Goal: Task Accomplishment & Management: Manage account settings

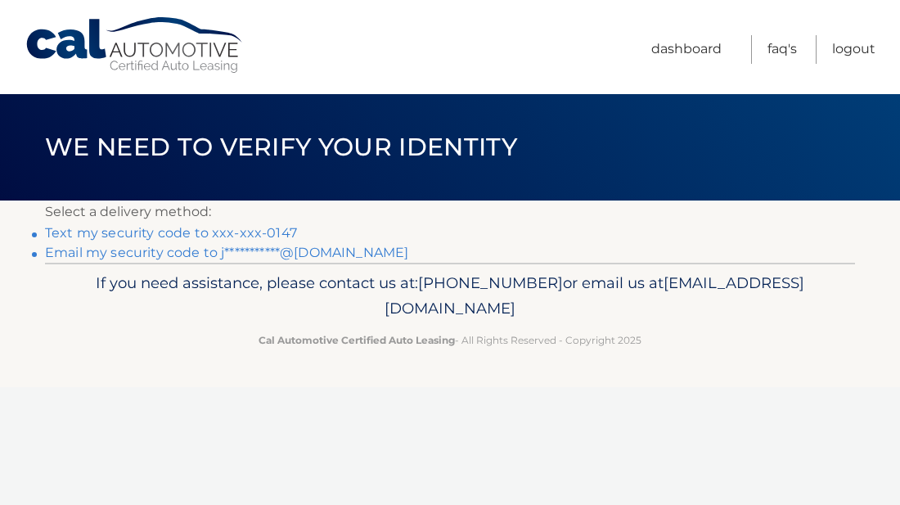
click at [101, 253] on link "**********" at bounding box center [226, 253] width 363 height 16
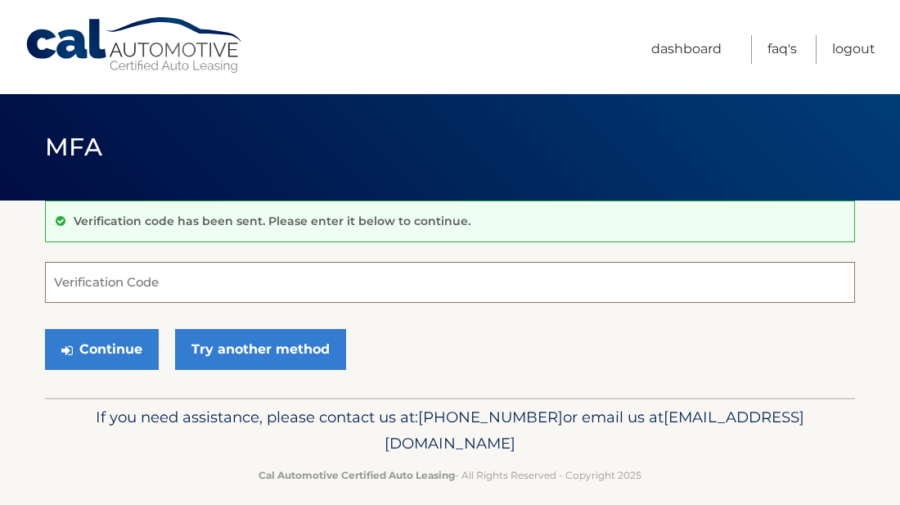
click at [115, 284] on input "Verification Code" at bounding box center [450, 282] width 810 height 41
type input "046615"
click at [413, 354] on div "Continue Try another method" at bounding box center [450, 350] width 810 height 56
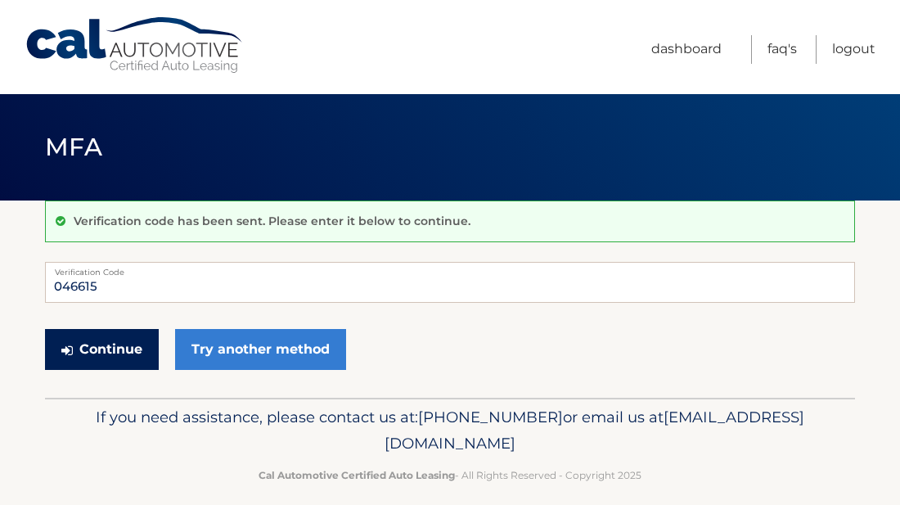
click at [121, 355] on button "Continue" at bounding box center [102, 349] width 114 height 41
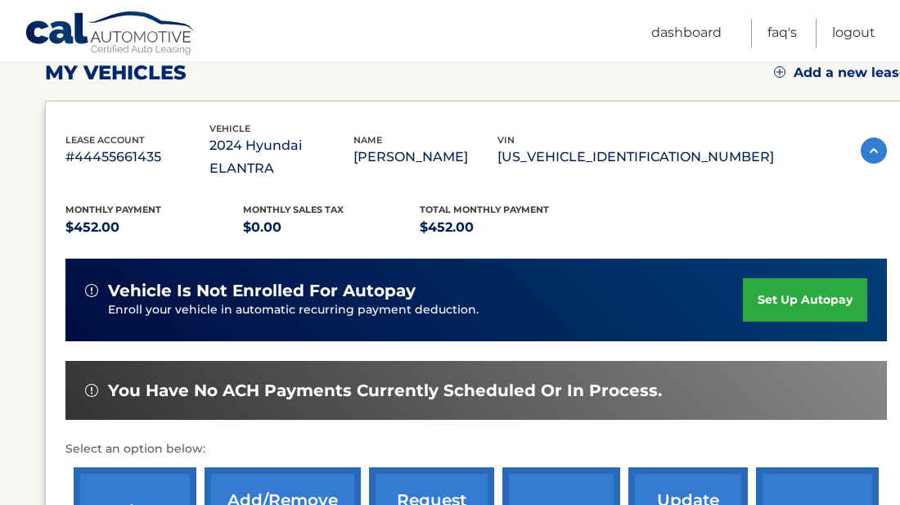
scroll to position [295, 0]
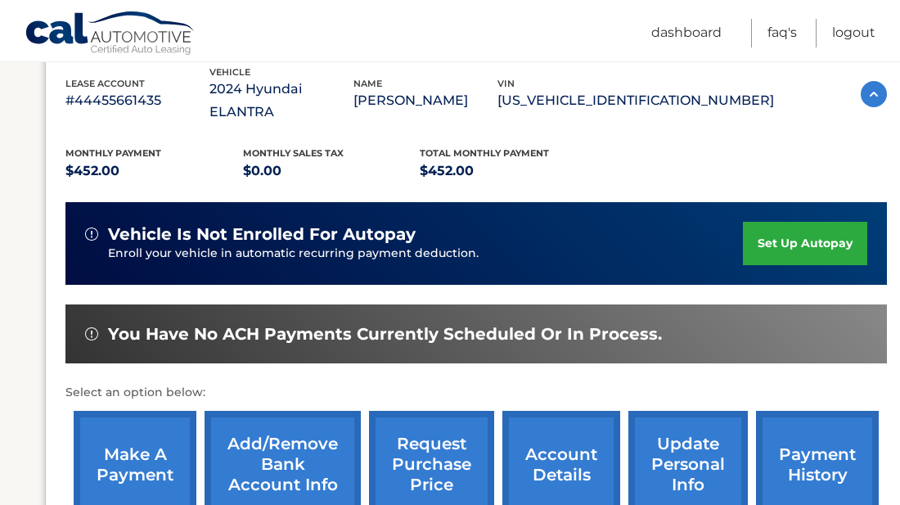
click at [109, 449] on link "make a payment" at bounding box center [135, 464] width 123 height 107
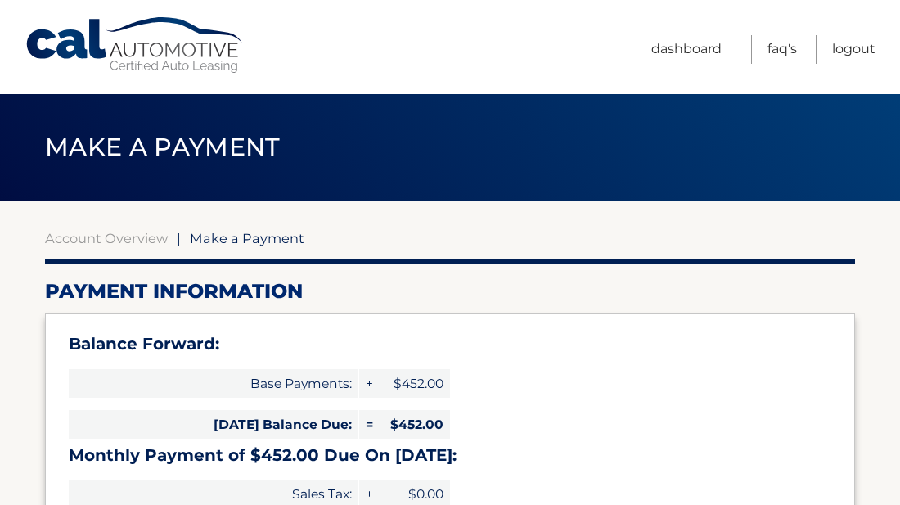
select select "MDcyYjhhYzYtNzA2NC00OTNjLWI4YjEtOGQ0OGEzYTUwNDEz"
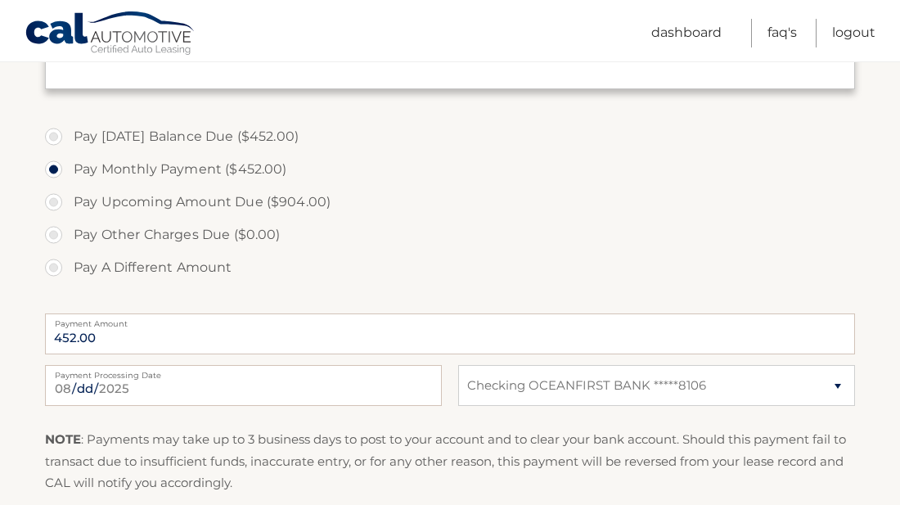
scroll to position [524, 0]
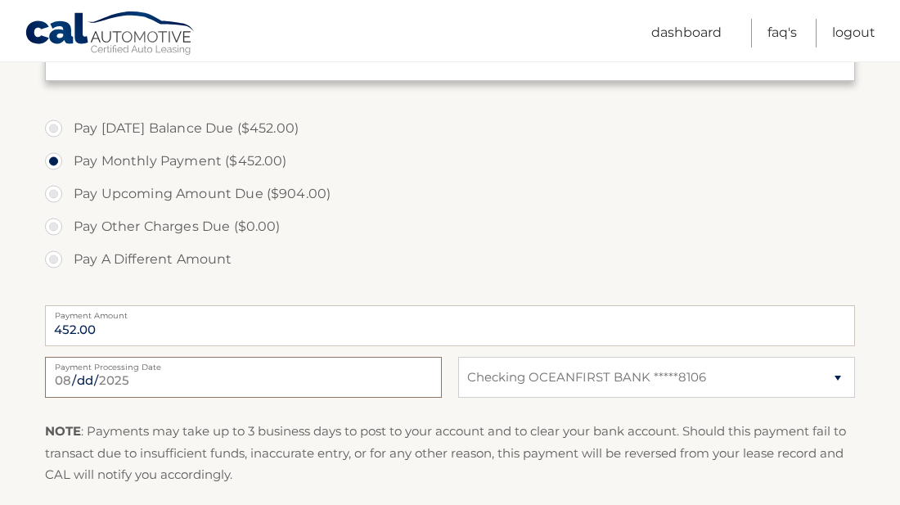
click at [166, 381] on input "2025-08-27" at bounding box center [243, 377] width 397 height 41
type input "2025-08-29"
click at [840, 376] on select "Select Bank Account Checking OCEANFIRST BANK *****8106" at bounding box center [656, 377] width 397 height 41
click at [760, 228] on label "Pay Other Charges Due ($0.00)" at bounding box center [450, 226] width 810 height 33
click at [832, 380] on select "Select Bank Account Checking OCEANFIRST BANK *****8106" at bounding box center [656, 377] width 397 height 41
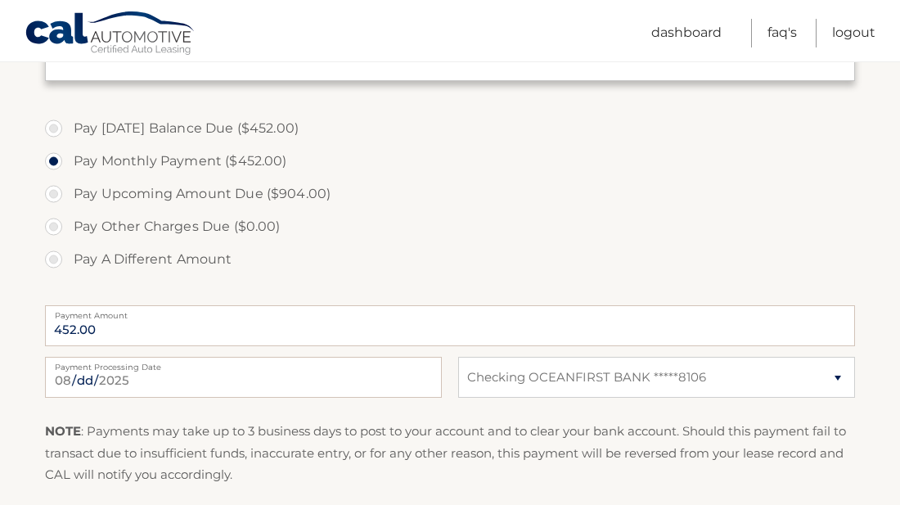
click at [740, 216] on label "Pay Other Charges Due ($0.00)" at bounding box center [450, 226] width 810 height 33
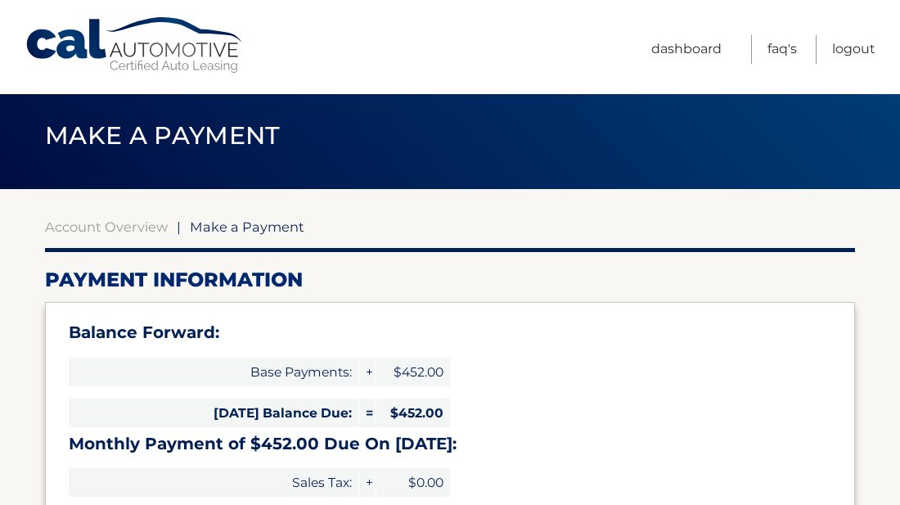
scroll to position [0, 0]
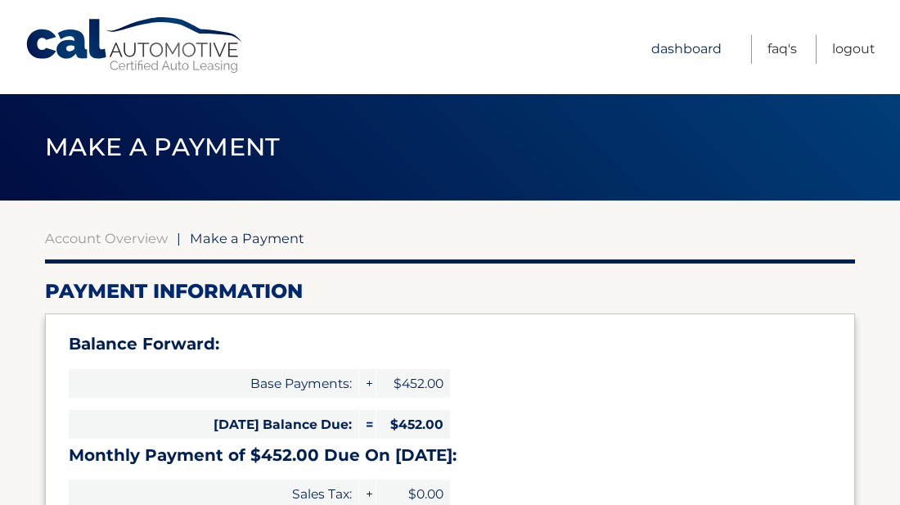
click at [667, 52] on link "Dashboard" at bounding box center [686, 49] width 70 height 29
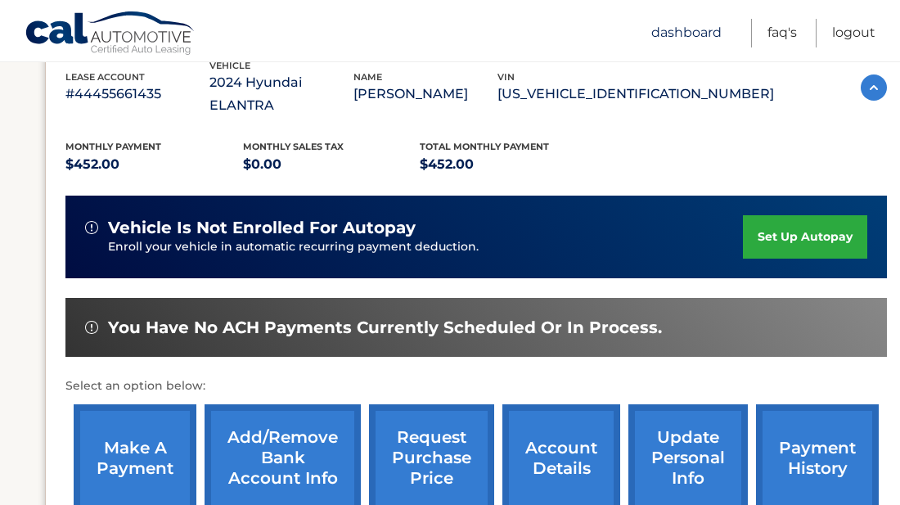
scroll to position [426, 0]
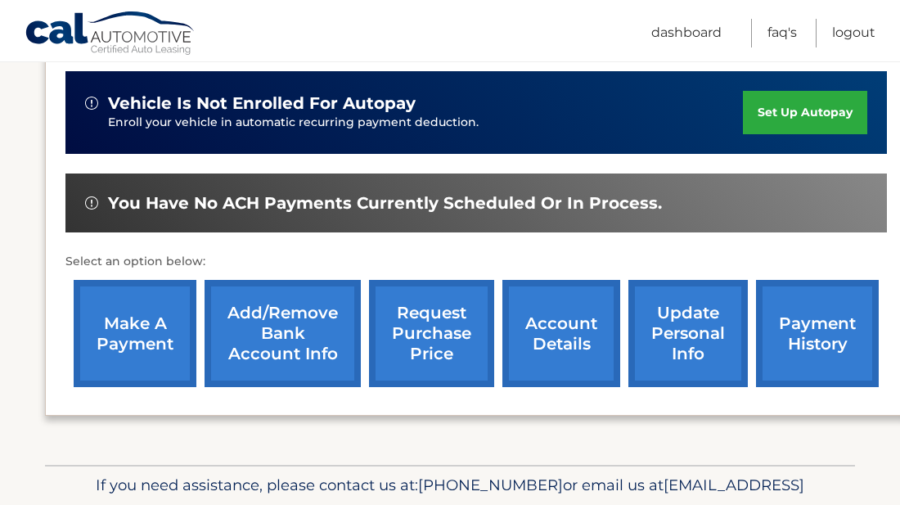
click at [287, 330] on link "Add/Remove bank account info" at bounding box center [283, 333] width 156 height 107
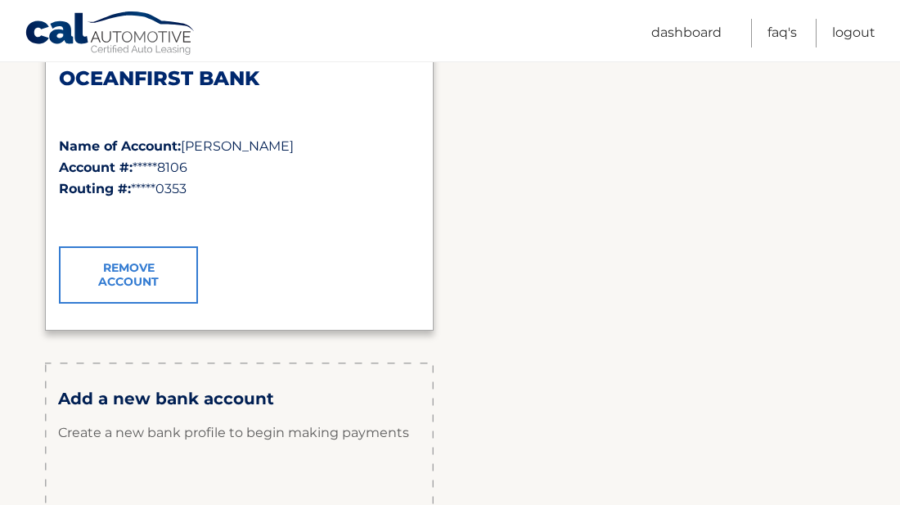
scroll to position [295, 0]
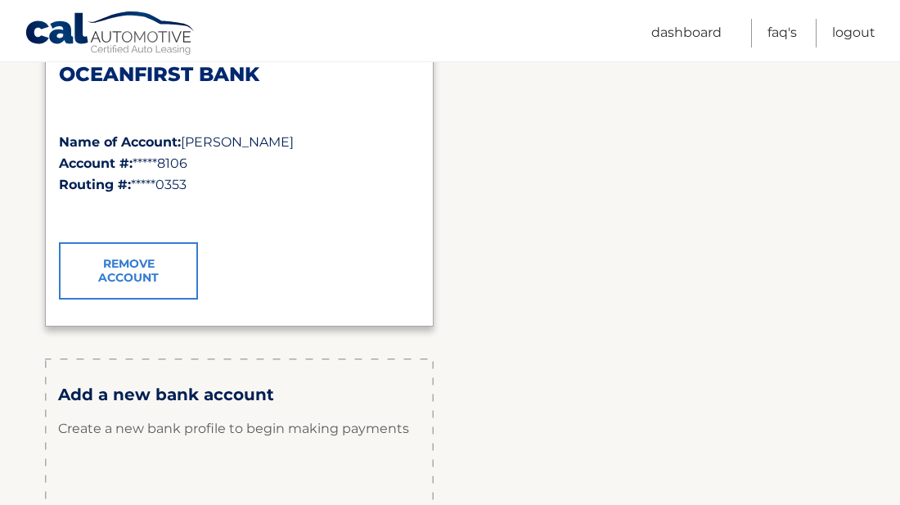
click at [130, 258] on link "Remove Account" at bounding box center [128, 270] width 139 height 57
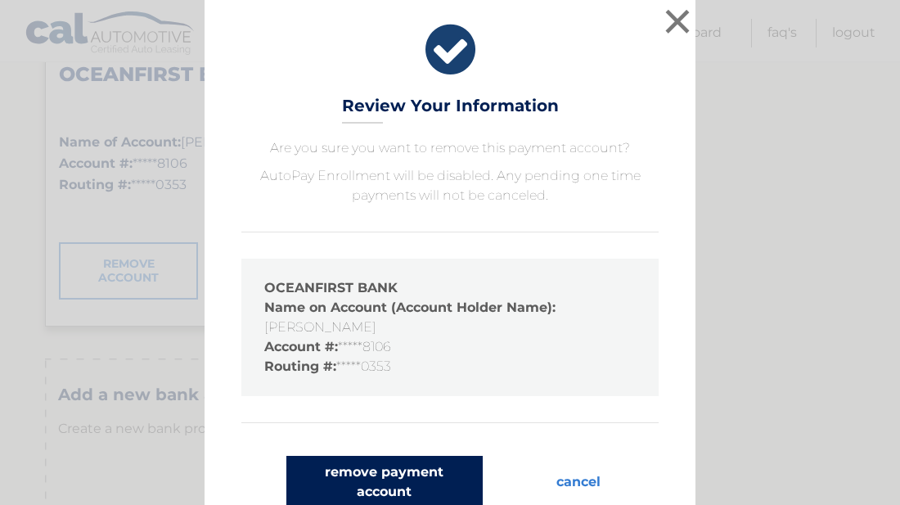
click at [397, 475] on button "remove payment account" at bounding box center [384, 482] width 196 height 52
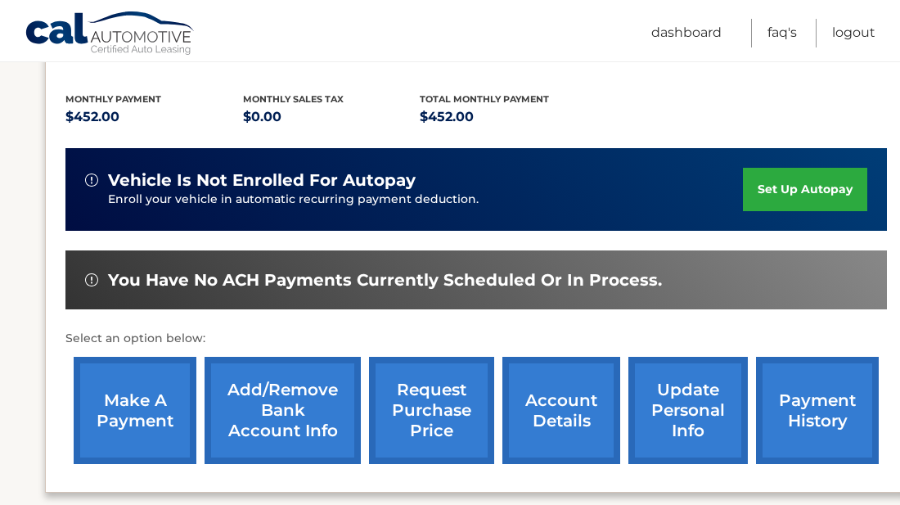
scroll to position [393, 0]
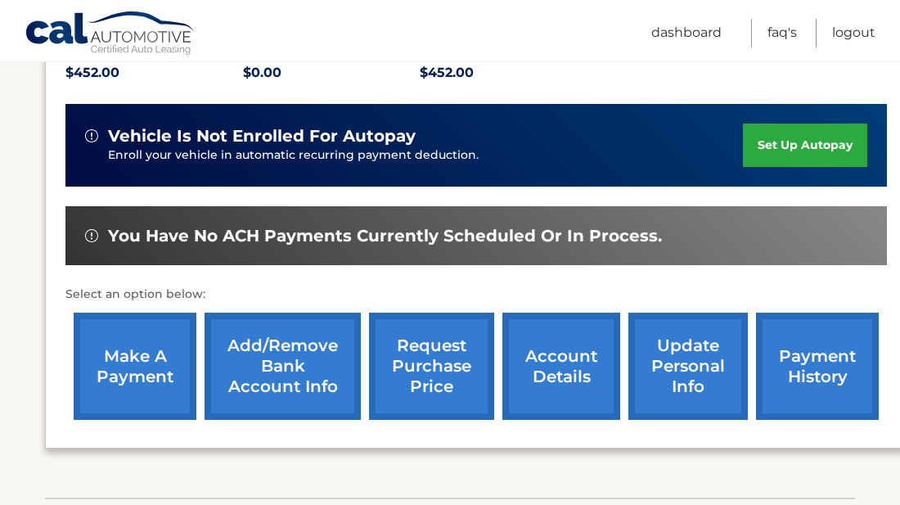
click at [286, 347] on link "Add/Remove bank account info" at bounding box center [283, 366] width 156 height 107
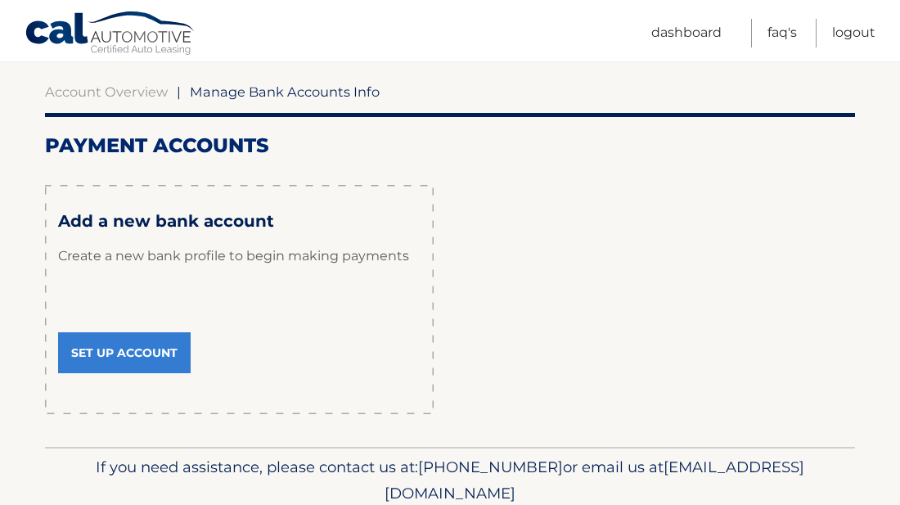
scroll to position [164, 0]
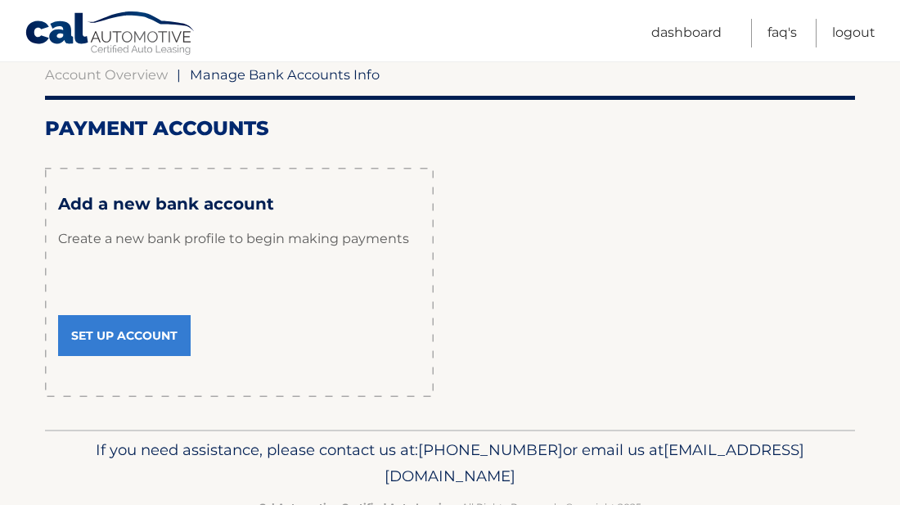
click at [110, 345] on link "Set Up Account" at bounding box center [124, 335] width 133 height 41
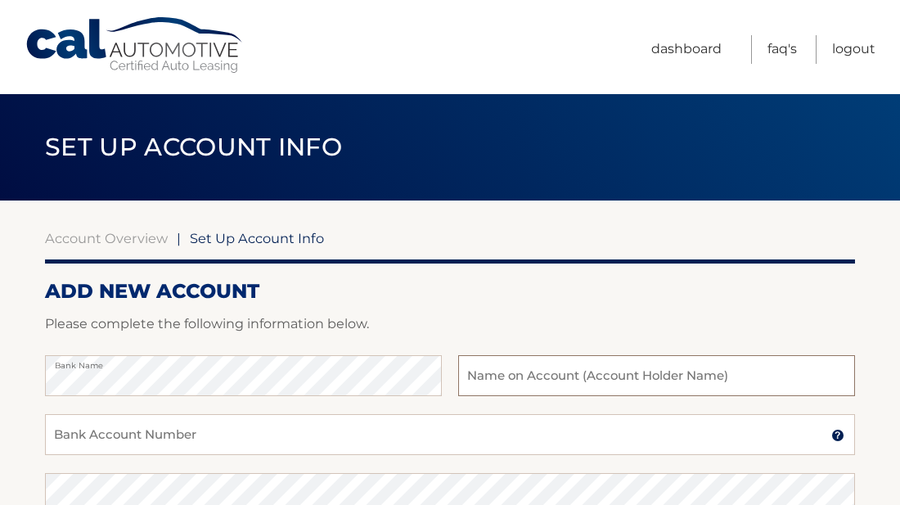
click at [503, 390] on input "text" at bounding box center [656, 375] width 397 height 41
type input "[PERSON_NAME]"
click at [443, 438] on input "Bank Account Number" at bounding box center [450, 434] width 810 height 41
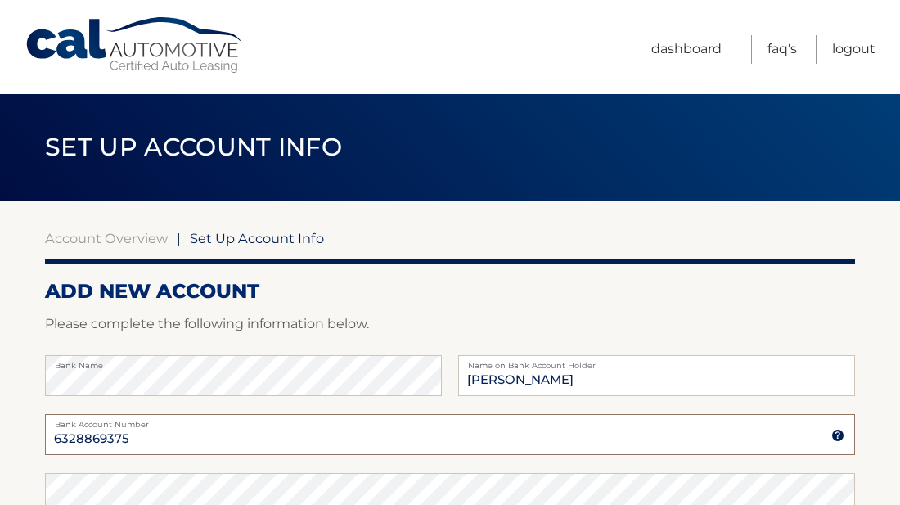
type input "6328869375"
click at [526, 47] on nav "Menu Dashboard FAQ's Logout" at bounding box center [567, 47] width 617 height 94
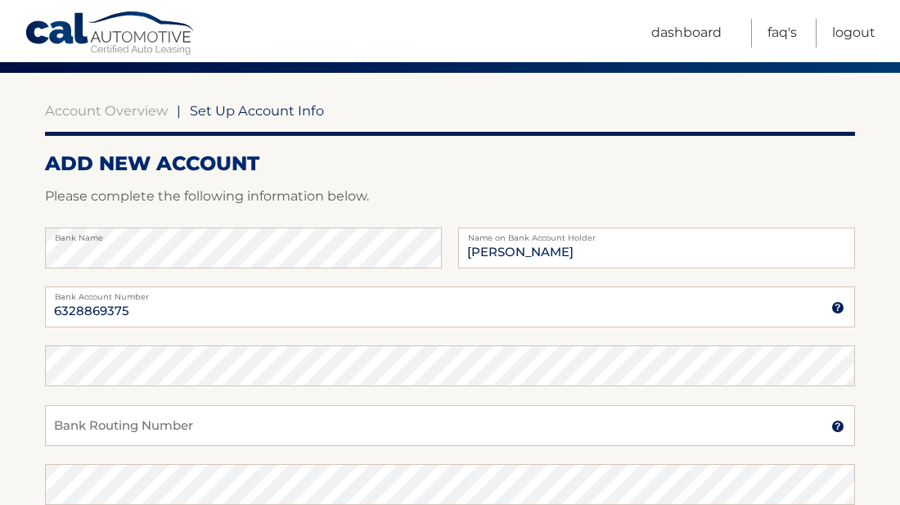
scroll to position [131, 0]
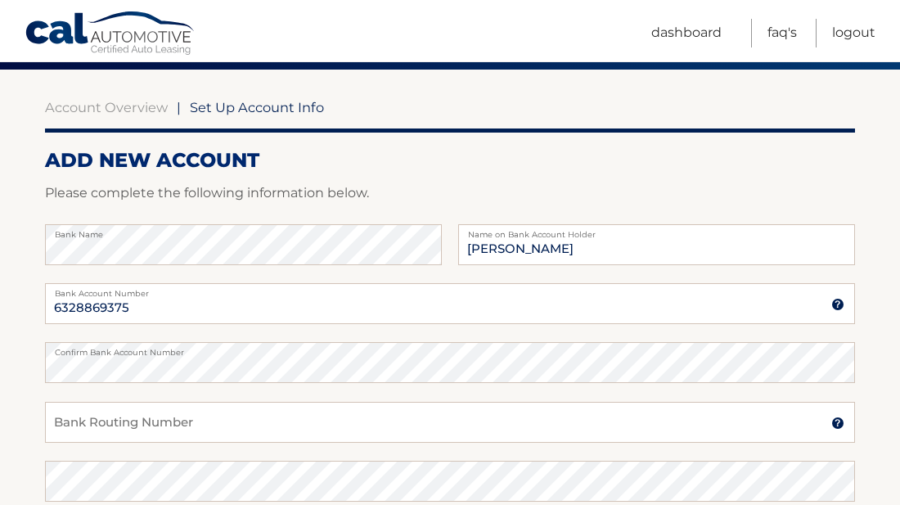
click at [687, 182] on p "Please complete the following information below." at bounding box center [450, 193] width 810 height 23
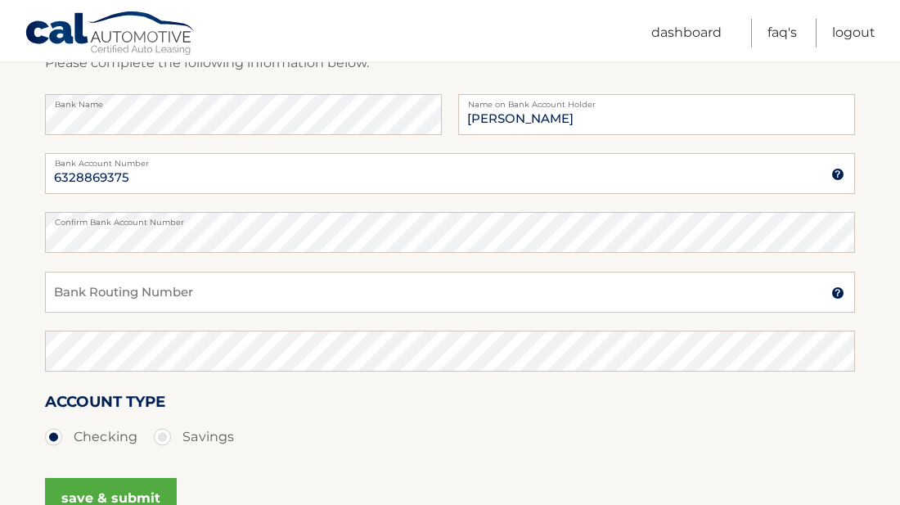
scroll to position [262, 0]
click at [316, 293] on input "Bank Routing Number" at bounding box center [450, 291] width 810 height 41
type input "036076150"
click at [394, 423] on ul "Checking Savings" at bounding box center [450, 436] width 810 height 33
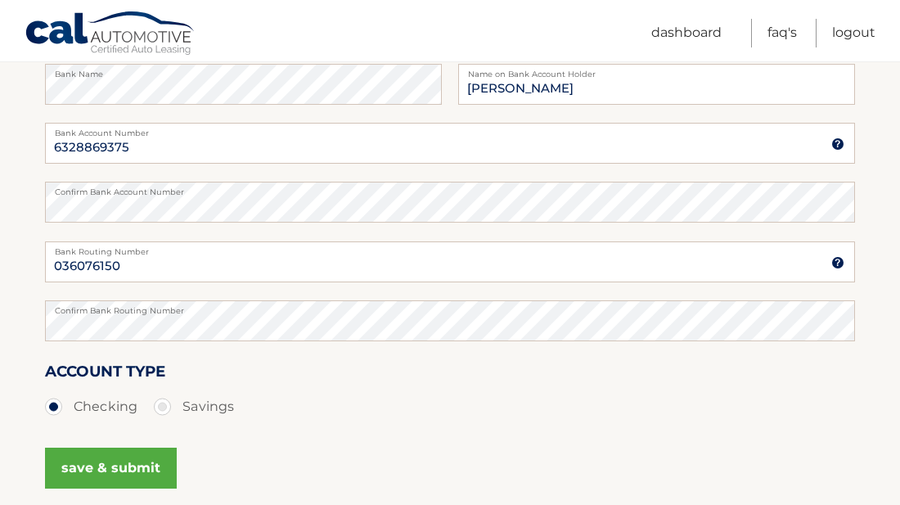
scroll to position [295, 0]
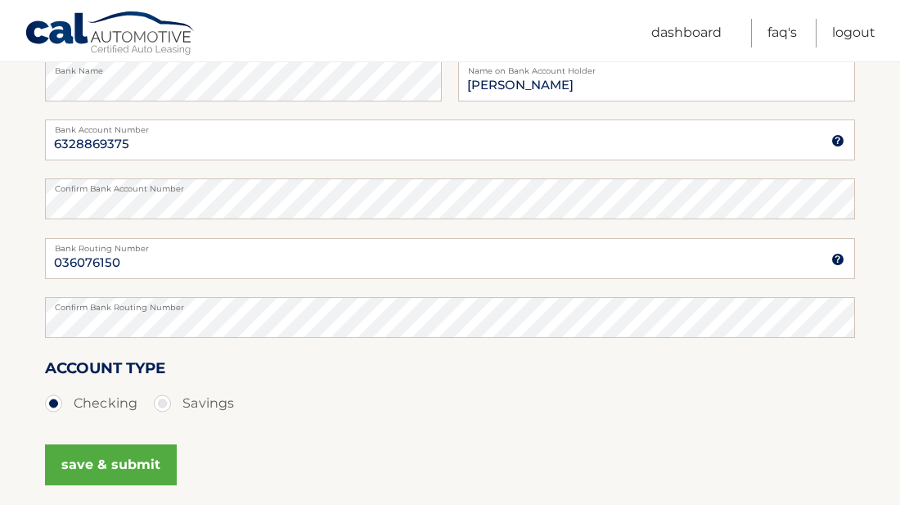
click at [87, 462] on button "save & submit" at bounding box center [111, 464] width 132 height 41
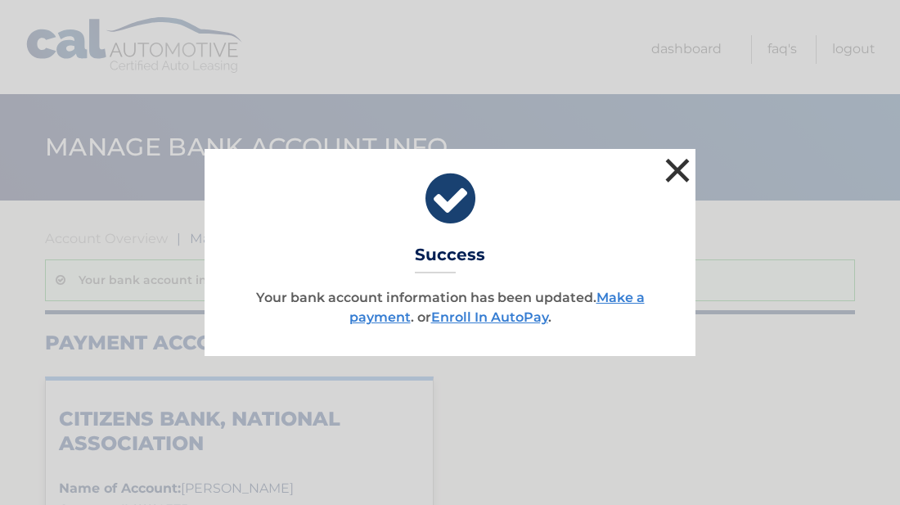
click at [682, 168] on button "×" at bounding box center [677, 170] width 33 height 33
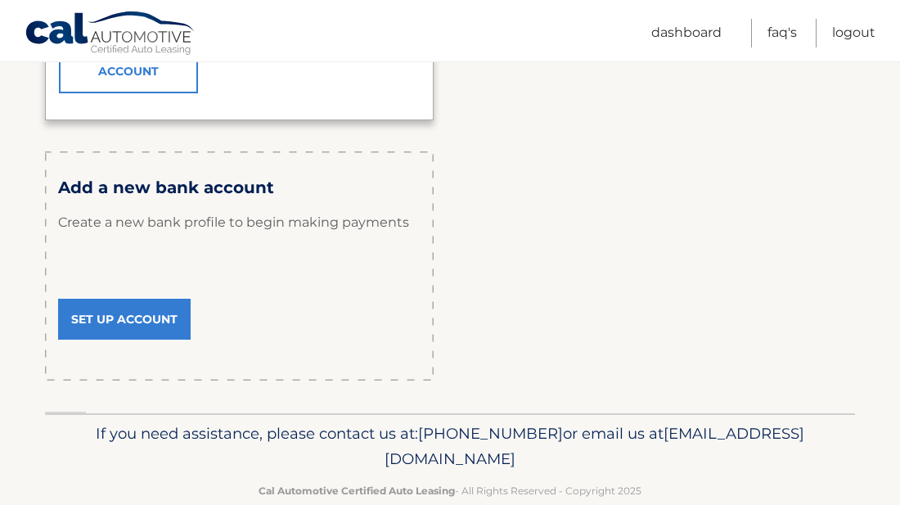
scroll to position [519, 0]
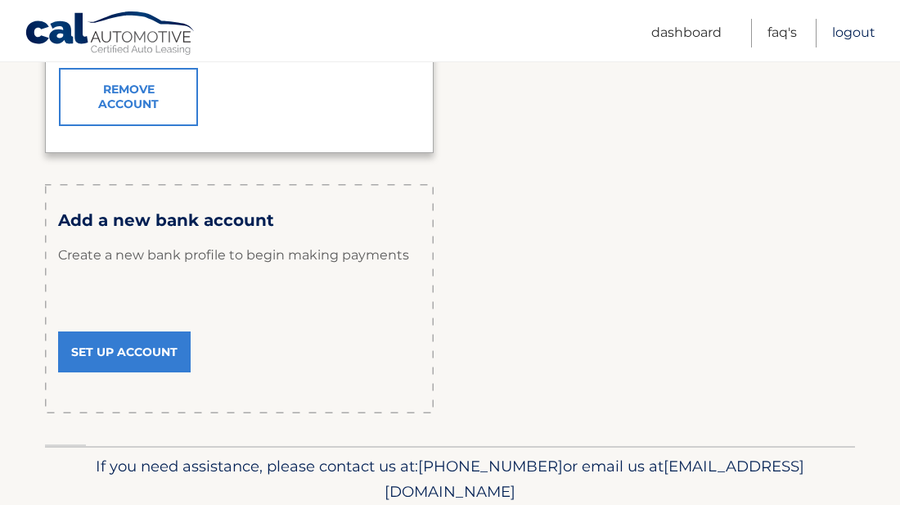
click at [855, 29] on link "Logout" at bounding box center [853, 33] width 43 height 29
